Goal: Communication & Community: Answer question/provide support

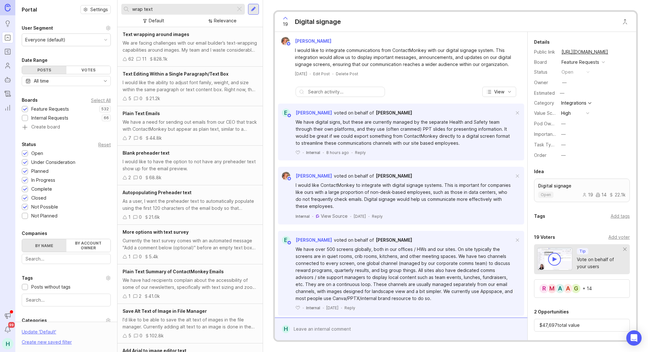
click at [239, 9] on div at bounding box center [240, 9] width 8 height 8
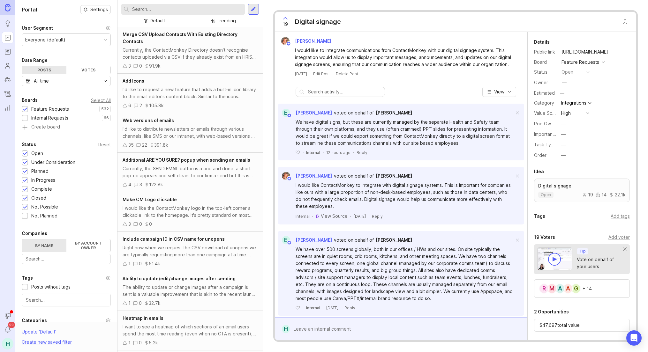
click at [41, 36] on div "Everyone (default)" at bounding box center [66, 40] width 88 height 12
click at [106, 21] on div "Portal Settings User Segment Everyone (default) Date Range Posts Votes All time…" at bounding box center [66, 200] width 102 height 401
click at [174, 13] on div at bounding box center [183, 9] width 124 height 11
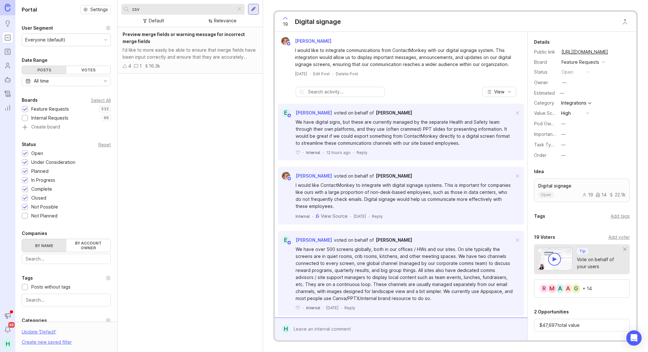
type input "csv"
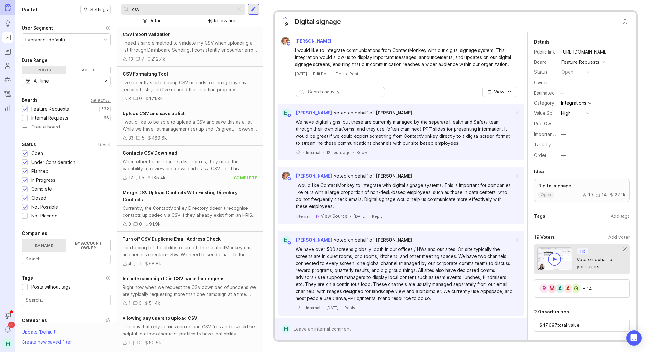
click at [209, 286] on div "Right now when we request the CSV download of unopens we are typically requesti…" at bounding box center [190, 291] width 135 height 14
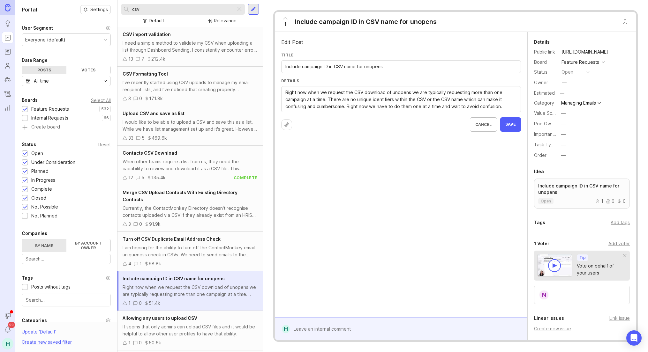
click at [518, 106] on div "Right now when we request the CSV download of unopens we are typically requesti…" at bounding box center [401, 99] width 240 height 26
click at [517, 106] on div "Right now when we request the CSV download of unopens we are typically requesti…" at bounding box center [401, 99] width 240 height 26
click at [346, 107] on textarea "Right now when we request the CSV download of unopens we are typically requesti…" at bounding box center [401, 99] width 232 height 21
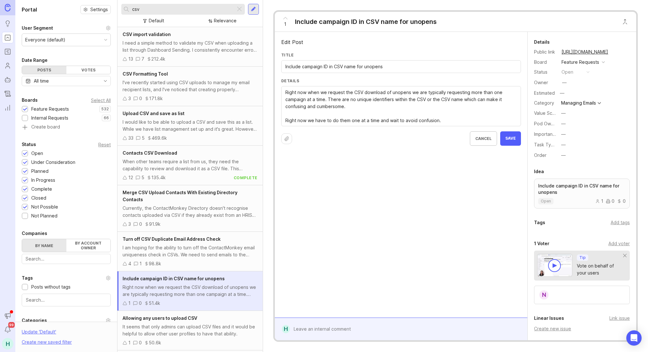
click at [362, 106] on textarea "Right now when we request the CSV download of unopens we are typically requesti…" at bounding box center [401, 106] width 232 height 35
click at [286, 138] on icon at bounding box center [287, 139] width 4 height 4
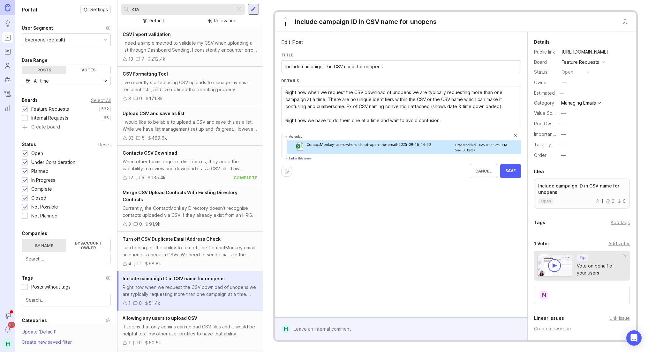
click at [452, 117] on textarea "Right now when we request the CSV download of unopens we are typically requesti…" at bounding box center [401, 106] width 232 height 35
drag, startPoint x: 296, startPoint y: 119, endPoint x: 258, endPoint y: 124, distance: 38.1
click at [258, 124] on div "Portal Settings User Segment Everyone (default) Date Range Posts Votes All time…" at bounding box center [331, 176] width 633 height 352
drag, startPoint x: 419, startPoint y: 120, endPoint x: 340, endPoint y: 121, distance: 79.2
click at [340, 121] on textarea "Right now when we request the CSV download of unopens we are typically requesti…" at bounding box center [401, 106] width 232 height 35
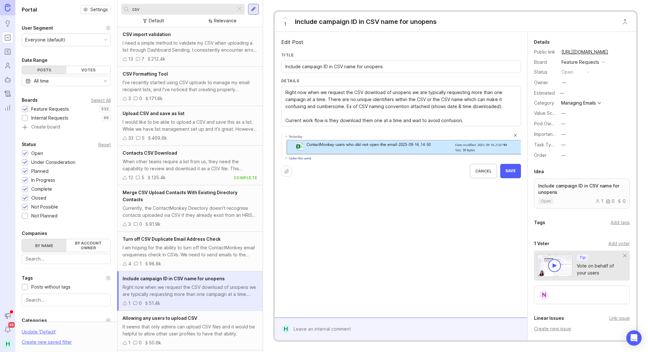
type textarea "Right now when we request the CSV download of unopens we are typically requesti…"
click at [461, 120] on textarea "Right now when we request the CSV download of unopens we are typically requesti…" at bounding box center [401, 106] width 232 height 35
click at [419, 121] on textarea "Right now when we request the CSV download of unopens we are typically requesti…" at bounding box center [401, 106] width 232 height 35
click at [485, 121] on textarea "Right now when we request the CSV download of unopens we are typically requesti…" at bounding box center [401, 106] width 232 height 35
click at [512, 170] on span "Save" at bounding box center [510, 171] width 11 height 5
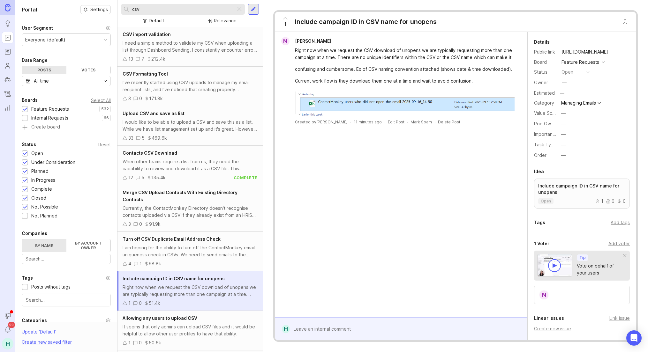
click at [376, 22] on div "Include campaign ID in CSV name for unopens" at bounding box center [366, 21] width 142 height 9
click at [311, 23] on div "Include campaign ID in CSV name for unopens" at bounding box center [366, 21] width 142 height 9
click at [332, 19] on div "Include campaign ID in CSV name for unopens" at bounding box center [366, 21] width 142 height 9
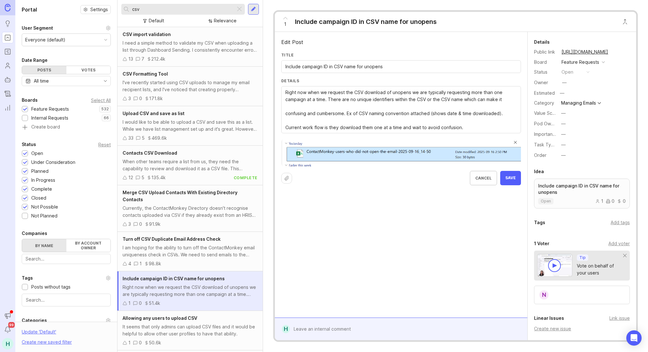
click at [347, 64] on input "Include campaign ID in CSV name for unopens" at bounding box center [401, 66] width 232 height 7
click at [302, 66] on input "Include campaign ID in CSV name for unopens" at bounding box center [401, 66] width 232 height 7
drag, startPoint x: 421, startPoint y: 70, endPoint x: 341, endPoint y: 66, distance: 80.5
click at [341, 66] on div "Include unique identifiier in campaign ID in CSV name for unopens" at bounding box center [401, 66] width 240 height 13
drag, startPoint x: 349, startPoint y: 67, endPoint x: 463, endPoint y: 59, distance: 114.9
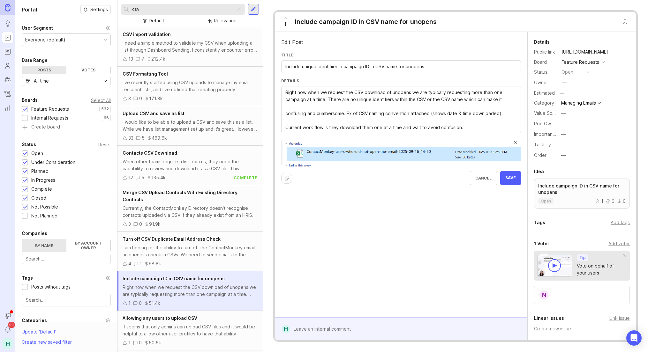
click at [463, 59] on div "Title Include unique identifiier in campaign ID in CSV name for unopens" at bounding box center [401, 65] width 240 height 26
click at [327, 69] on input "Include unique identifiier in CSV name and/or CSV" at bounding box center [401, 66] width 232 height 7
drag, startPoint x: 327, startPoint y: 69, endPoint x: 321, endPoint y: 61, distance: 10.2
click at [321, 61] on div "Include unique identifiier in CSV name and/or CSV" at bounding box center [401, 66] width 240 height 13
click at [325, 65] on input "Include unique identifiier in CSV name and/or CSV" at bounding box center [401, 66] width 232 height 7
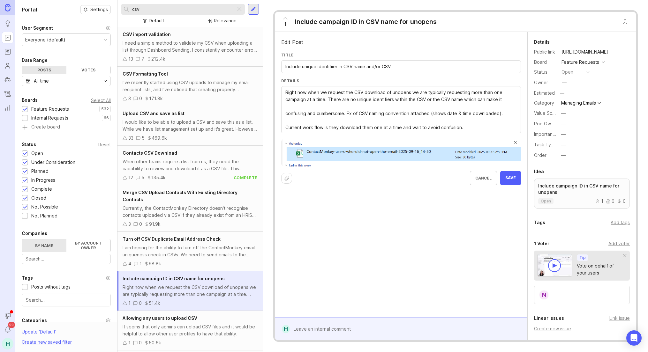
click at [333, 65] on input "Include unique identifiier in CSV name and/or CSV" at bounding box center [401, 66] width 232 height 7
click at [414, 64] on input "Include unique identifier in CSV name and/or CSV" at bounding box center [401, 66] width 232 height 7
type input "Include unique identifier in CSV name and/or CSV for unopens report"
click at [281, 139] on button at bounding box center [401, 153] width 240 height 29
click at [437, 68] on input "Include unique identifier in CSV name and/or CSV for unopens report" at bounding box center [401, 66] width 232 height 7
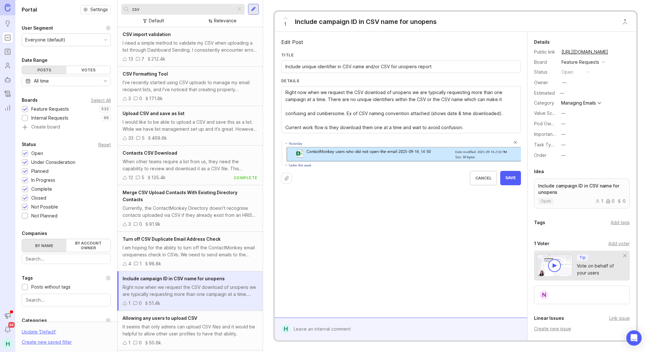
click at [505, 96] on textarea "Right now when we request the CSV download of unopens we are typically requesti…" at bounding box center [401, 110] width 232 height 42
click at [357, 101] on textarea "Right now when we request the CSV download of unopens we are typically requesti…" at bounding box center [401, 110] width 232 height 42
click at [496, 98] on textarea "Right now when we request the CSV download of unopens we are typically requesti…" at bounding box center [401, 110] width 232 height 42
click at [508, 97] on textarea "Right now when we request the CSV download of unopens we are typically requesti…" at bounding box center [401, 110] width 232 height 42
click at [378, 108] on textarea "Right now when we request the CSV download of unopens we are typically requesti…" at bounding box center [401, 110] width 232 height 42
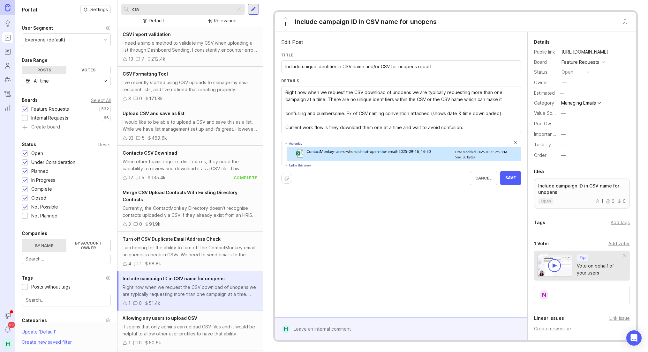
click at [286, 114] on textarea "Right now when we request the CSV download of unopens we are typically requesti…" at bounding box center [401, 110] width 232 height 42
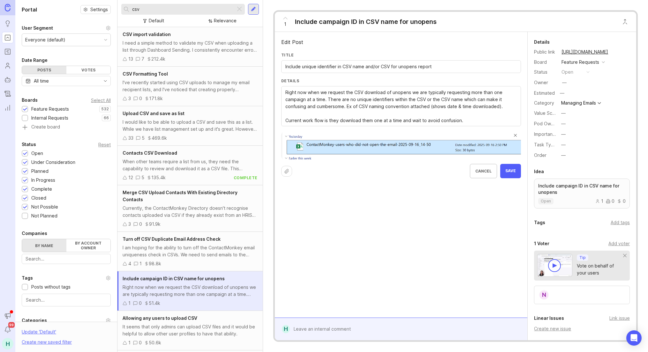
click at [462, 99] on textarea "Right now when we request the CSV download of unopens we are typically requesti…" at bounding box center [401, 106] width 232 height 35
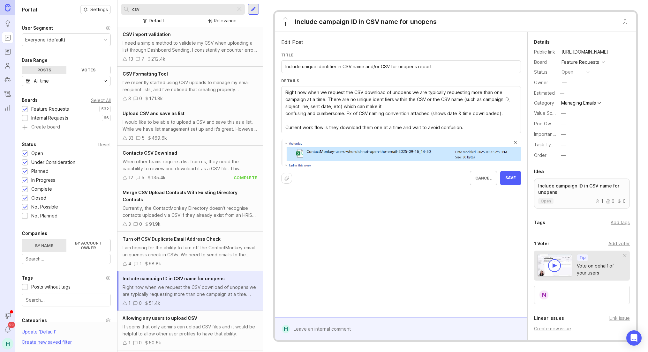
click at [288, 108] on textarea "Right now when we request the CSV download of unopens we are typically requesti…" at bounding box center [401, 110] width 232 height 42
click at [286, 113] on textarea "Right now when we request the CSV download of unopens we are typically requesti…" at bounding box center [401, 110] width 232 height 42
type textarea "Right now when we request the CSV download of unopens we are typically requesti…"
click at [512, 179] on span "Save" at bounding box center [510, 178] width 11 height 5
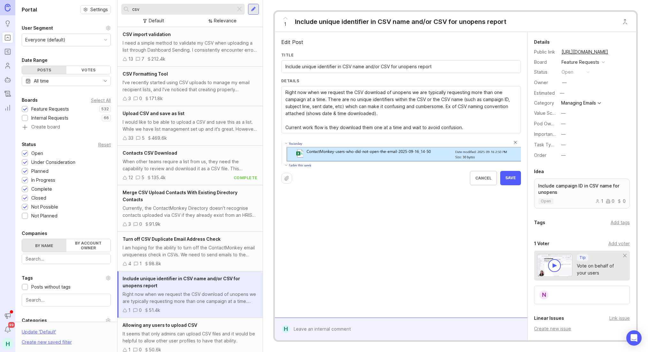
drag, startPoint x: 340, startPoint y: 128, endPoint x: 341, endPoint y: 133, distance: 4.8
type textarea "Right now when we request the CSV download of unopens we are typically requesti…"
click at [515, 184] on button "Save" at bounding box center [510, 178] width 21 height 14
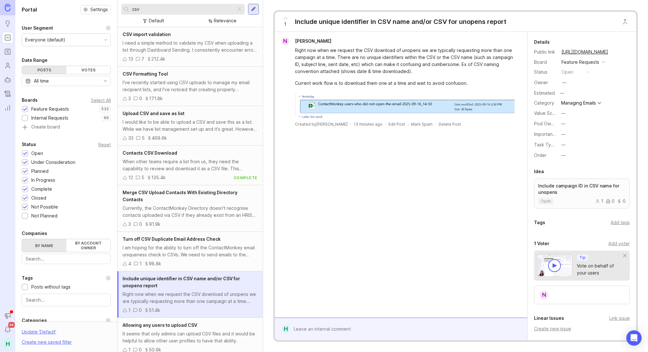
click at [592, 54] on link "[URL][DOMAIN_NAME]" at bounding box center [585, 52] width 50 height 8
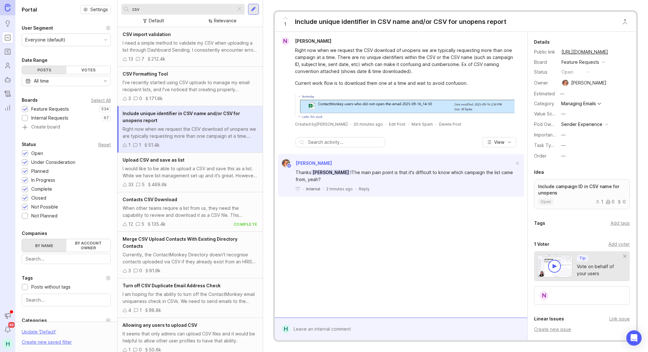
click at [364, 191] on div "Reply" at bounding box center [364, 188] width 11 height 5
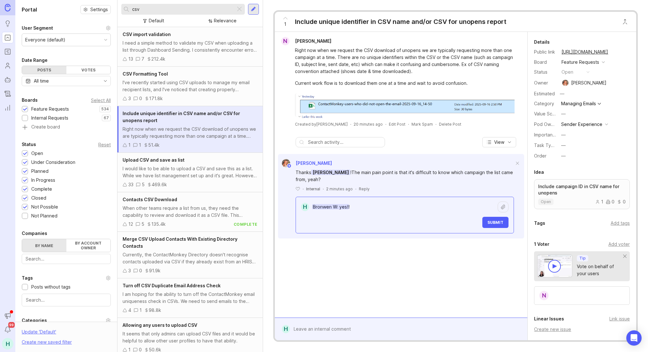
type textarea "Bronwen W: yes!!"
click at [491, 222] on span "Submit" at bounding box center [495, 222] width 16 height 5
